Goal: Task Accomplishment & Management: Use online tool/utility

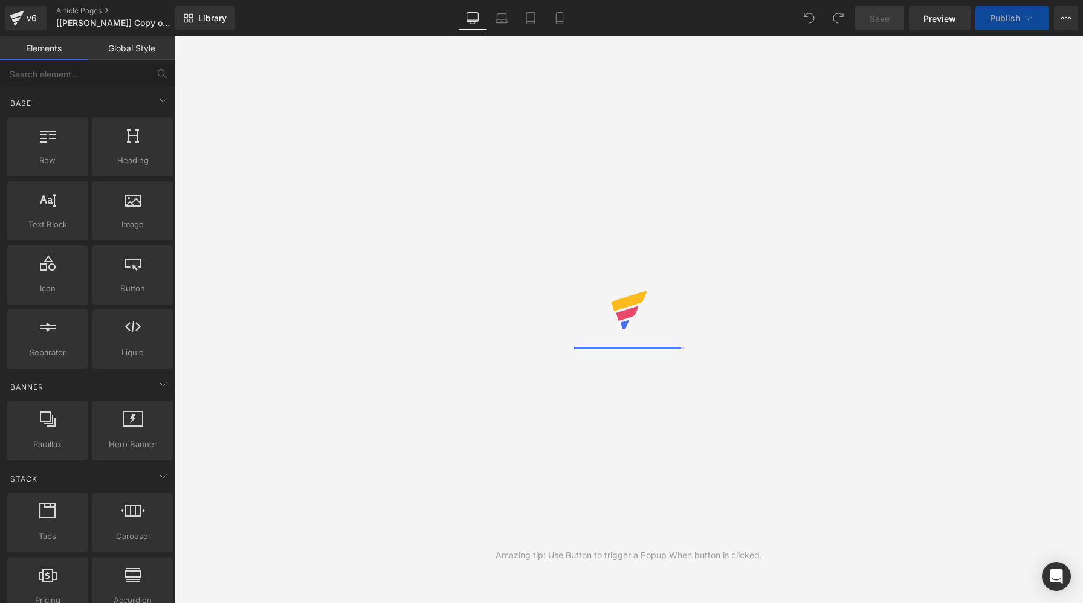
click at [638, 340] on div at bounding box center [629, 320] width 111 height 59
click at [618, 210] on div "Amazing tip: Use Button to trigger a Popup When button is clicked." at bounding box center [629, 319] width 908 height 567
click at [444, 119] on div "Amazing tip: Use Button to trigger a Popup When button is clicked." at bounding box center [629, 319] width 908 height 567
click at [459, 202] on div "With Contact Form, collected info will be sent to Customer Email Address in Sho…" at bounding box center [629, 319] width 908 height 567
